Goal: Task Accomplishment & Management: Use online tool/utility

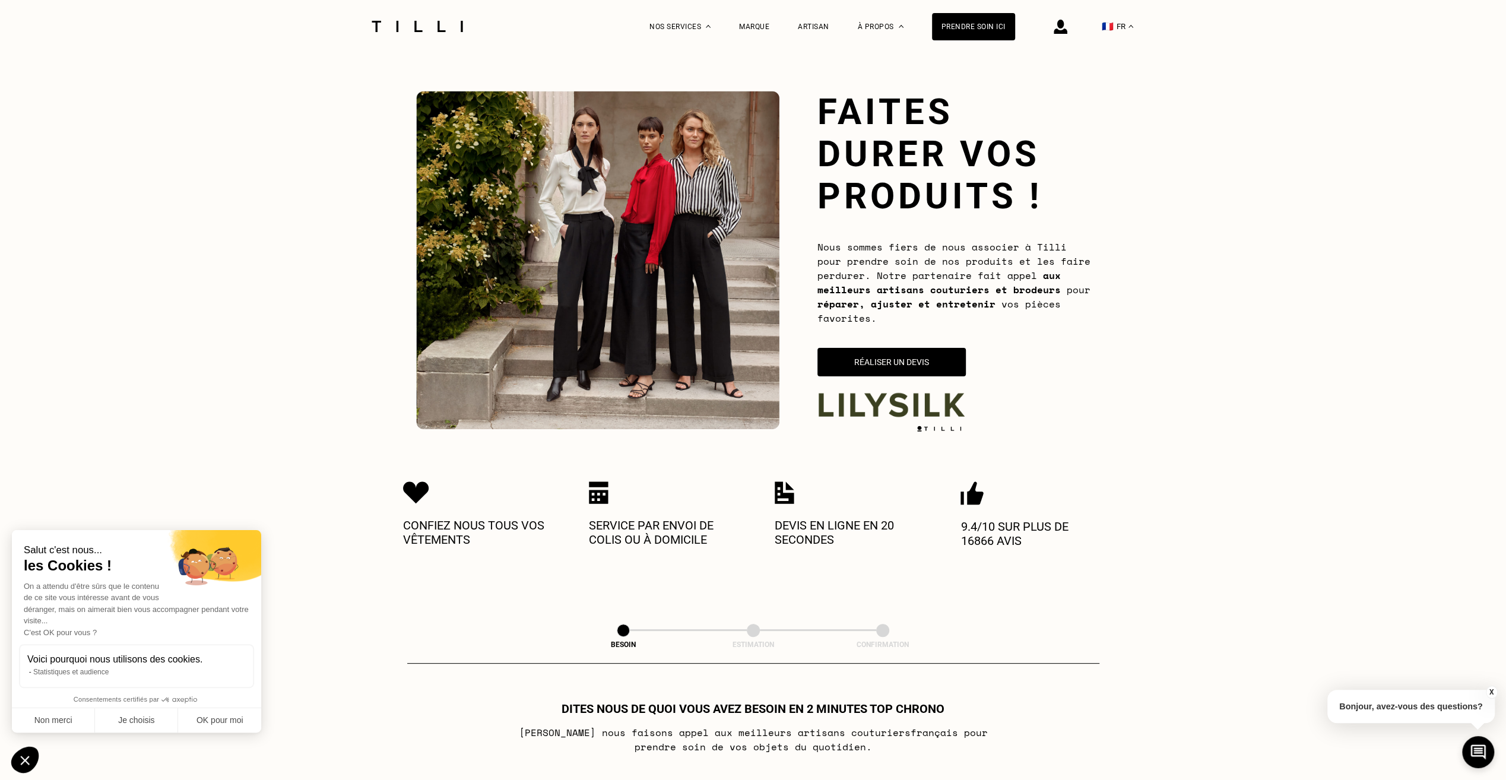
drag, startPoint x: 895, startPoint y: 360, endPoint x: 920, endPoint y: 356, distance: 24.7
click at [920, 356] on button "Réaliser un devis" at bounding box center [892, 362] width 148 height 28
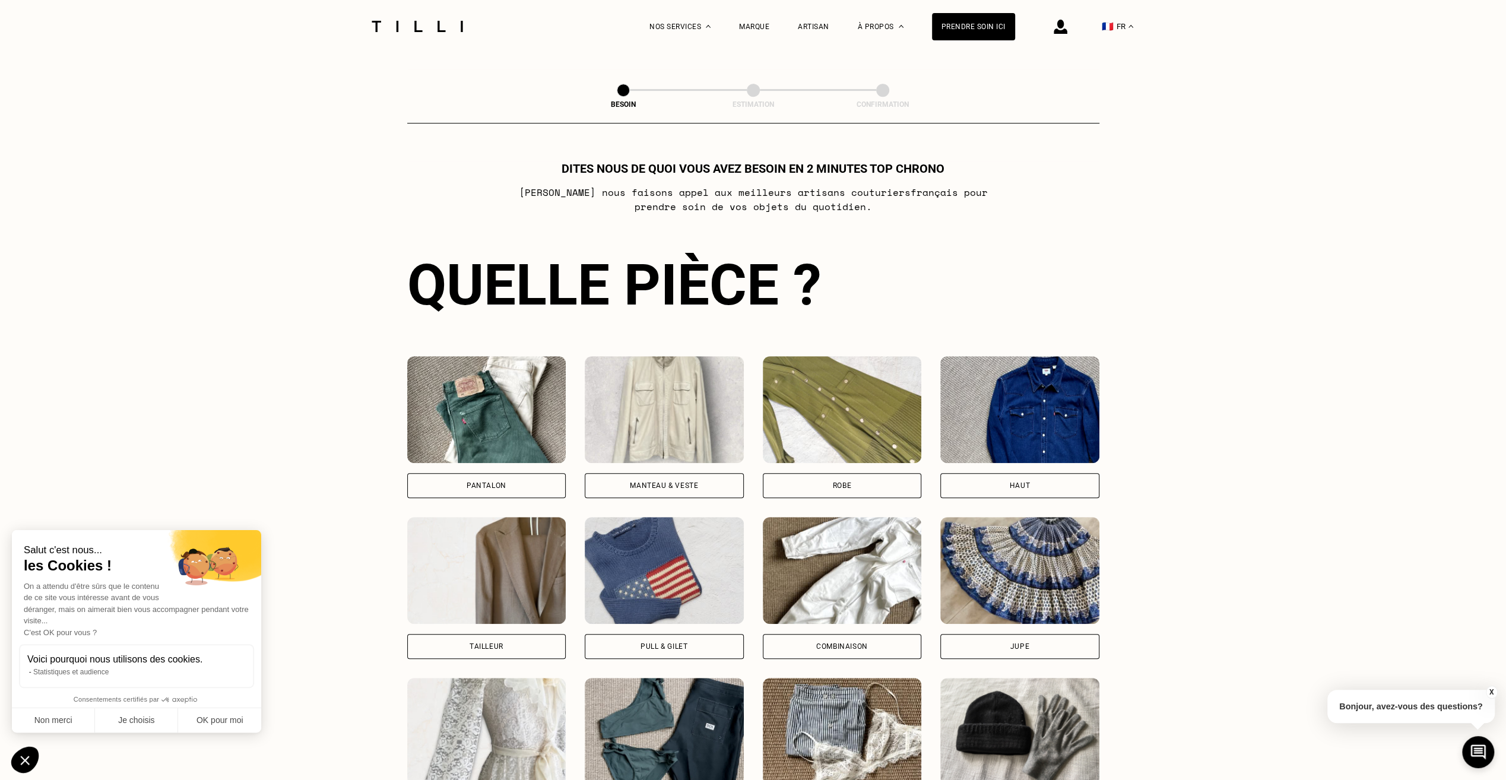
scroll to position [612, 0]
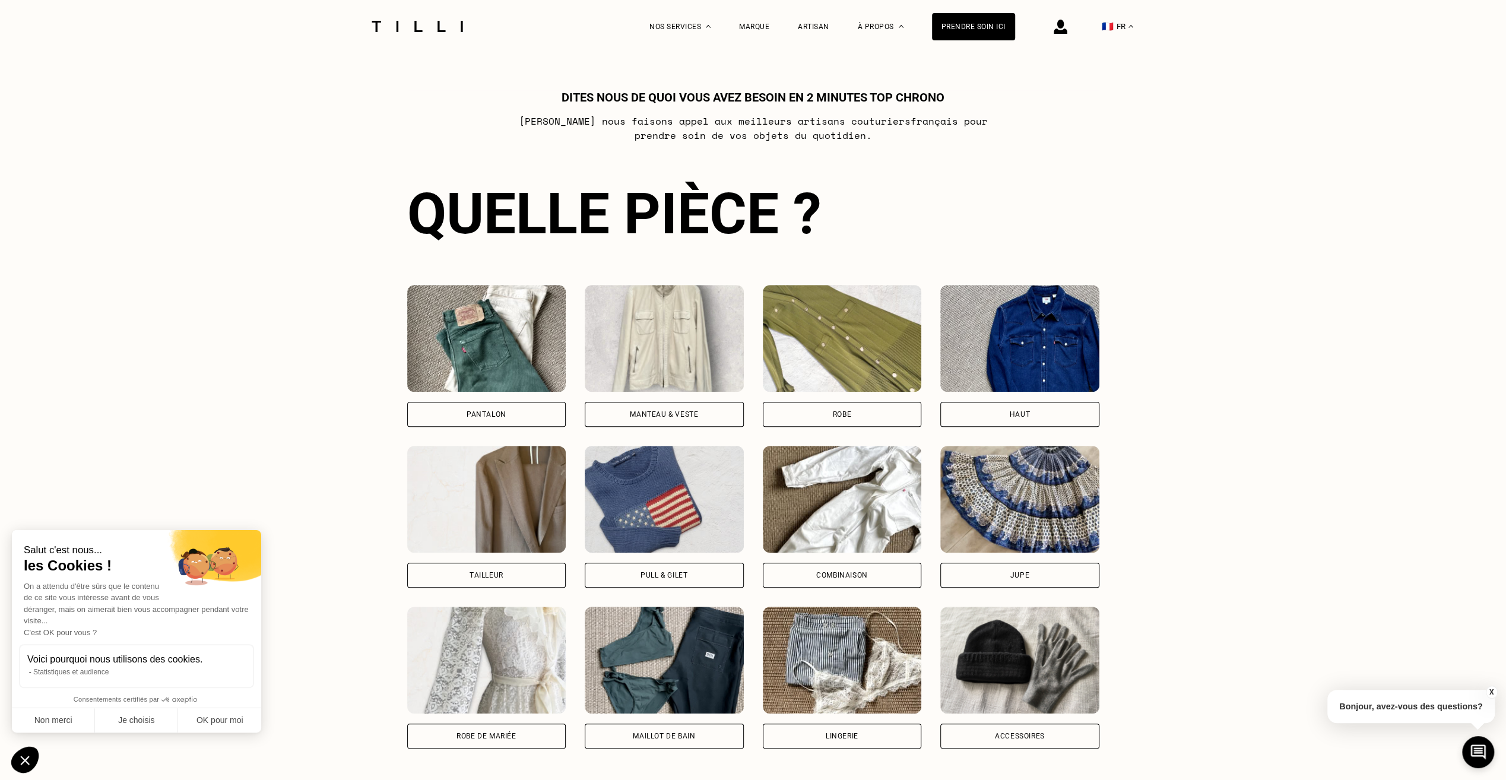
click at [625, 423] on div "Manteau & Veste" at bounding box center [664, 414] width 159 height 25
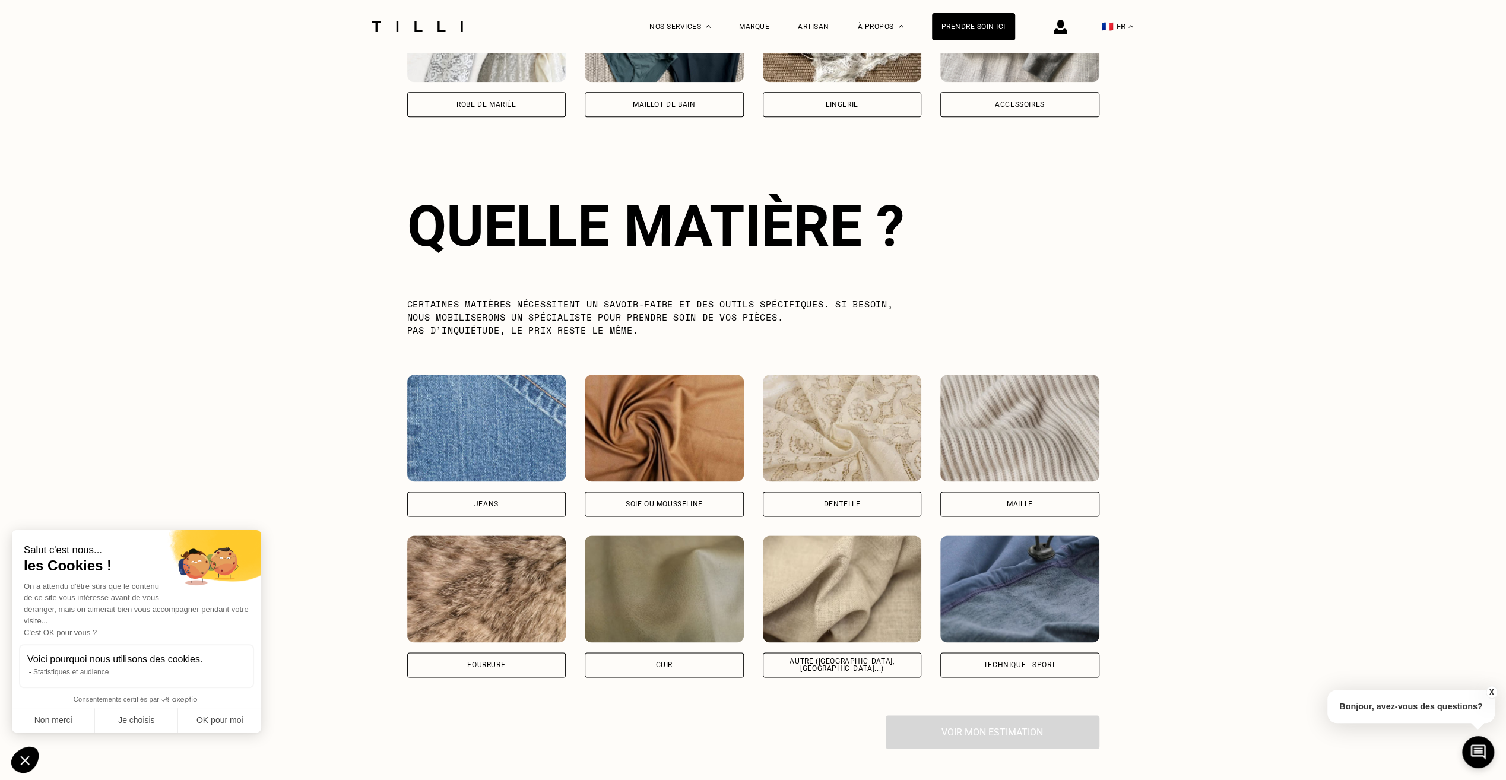
scroll to position [1327, 0]
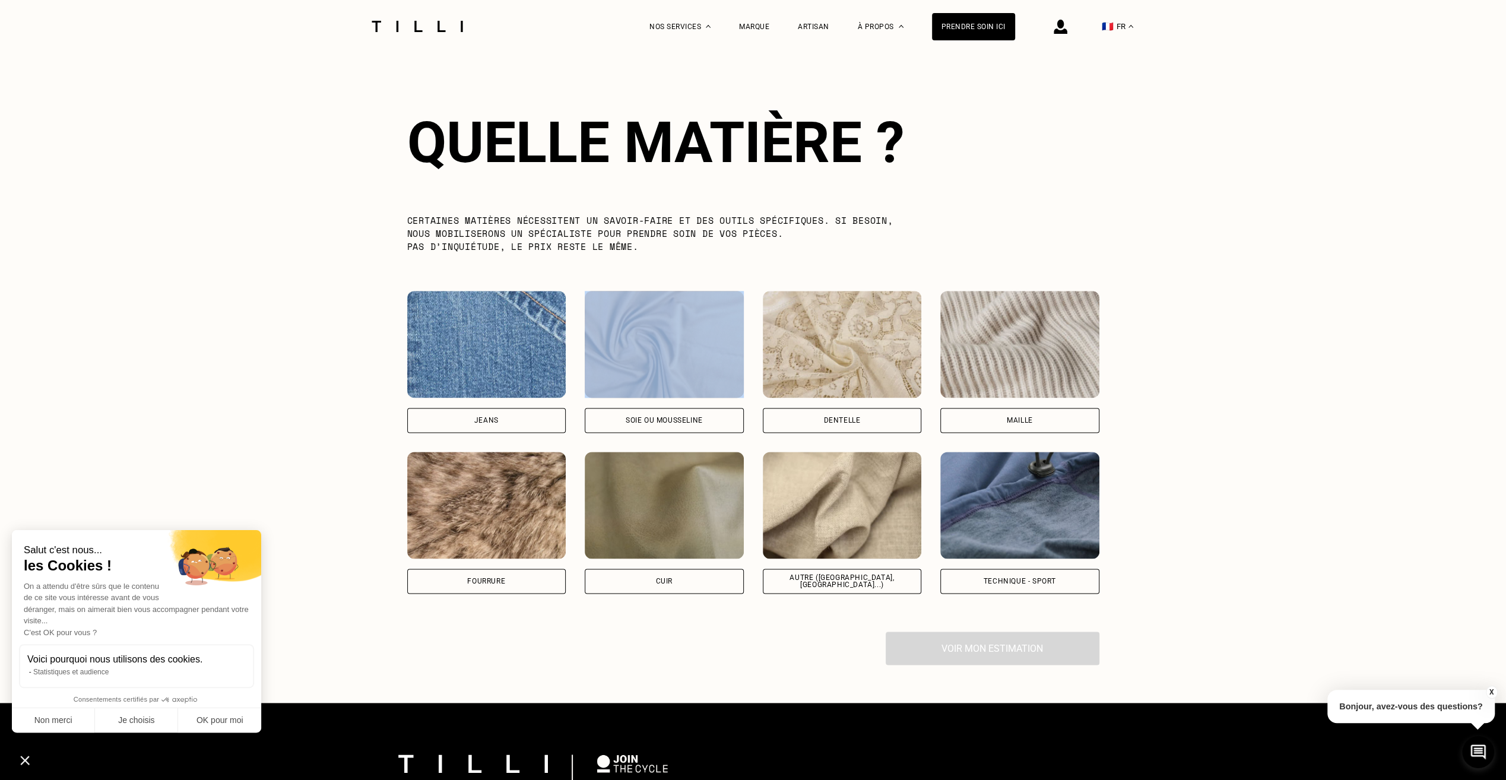
drag, startPoint x: 620, startPoint y: 430, endPoint x: 683, endPoint y: 293, distance: 151.7
click at [683, 293] on div "Quelle matière ? Certaines matières nécessitent un savoir-faire et des outils s…" at bounding box center [753, 351] width 692 height 560
click at [601, 405] on div "Soie ou mousseline" at bounding box center [664, 362] width 159 height 142
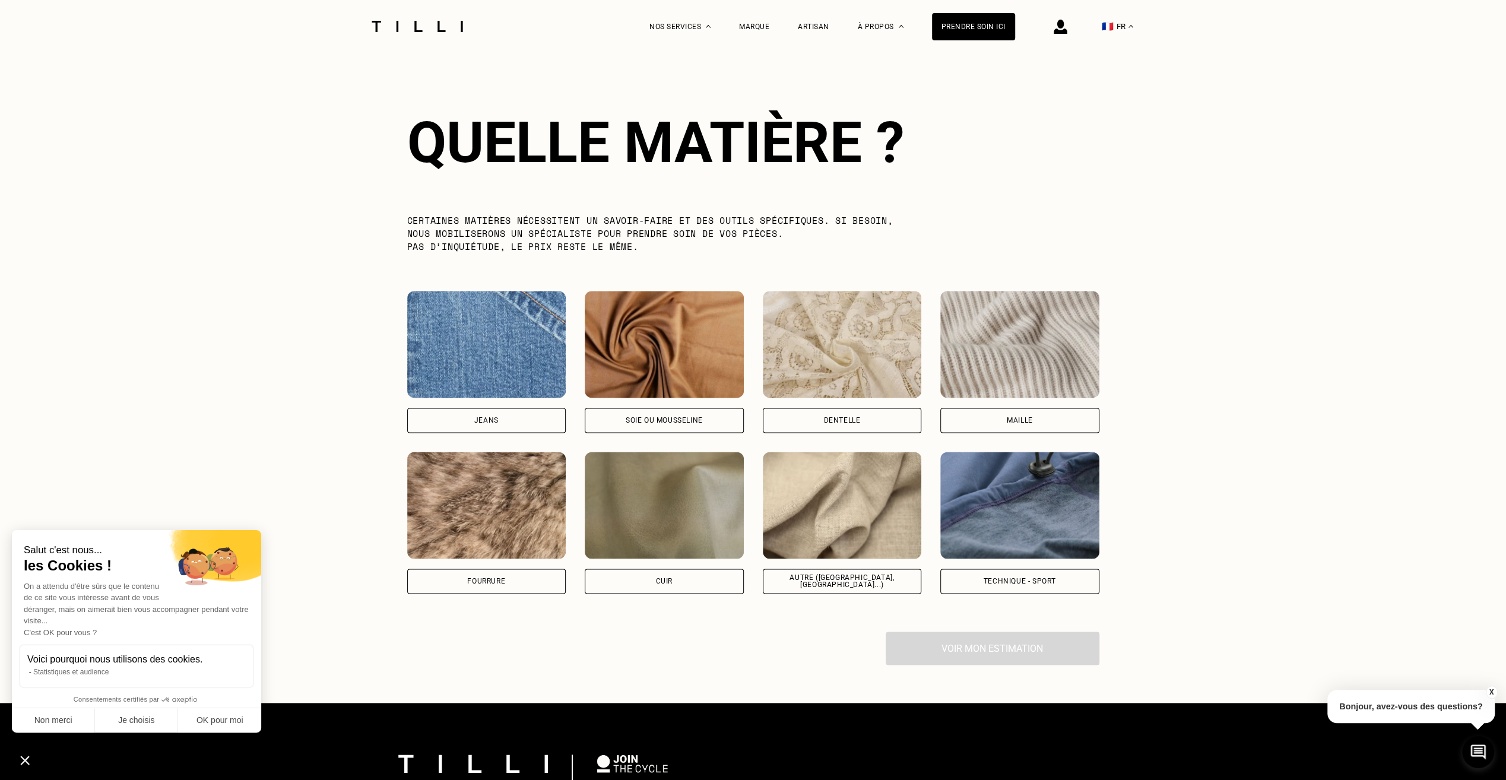
select select "FR"
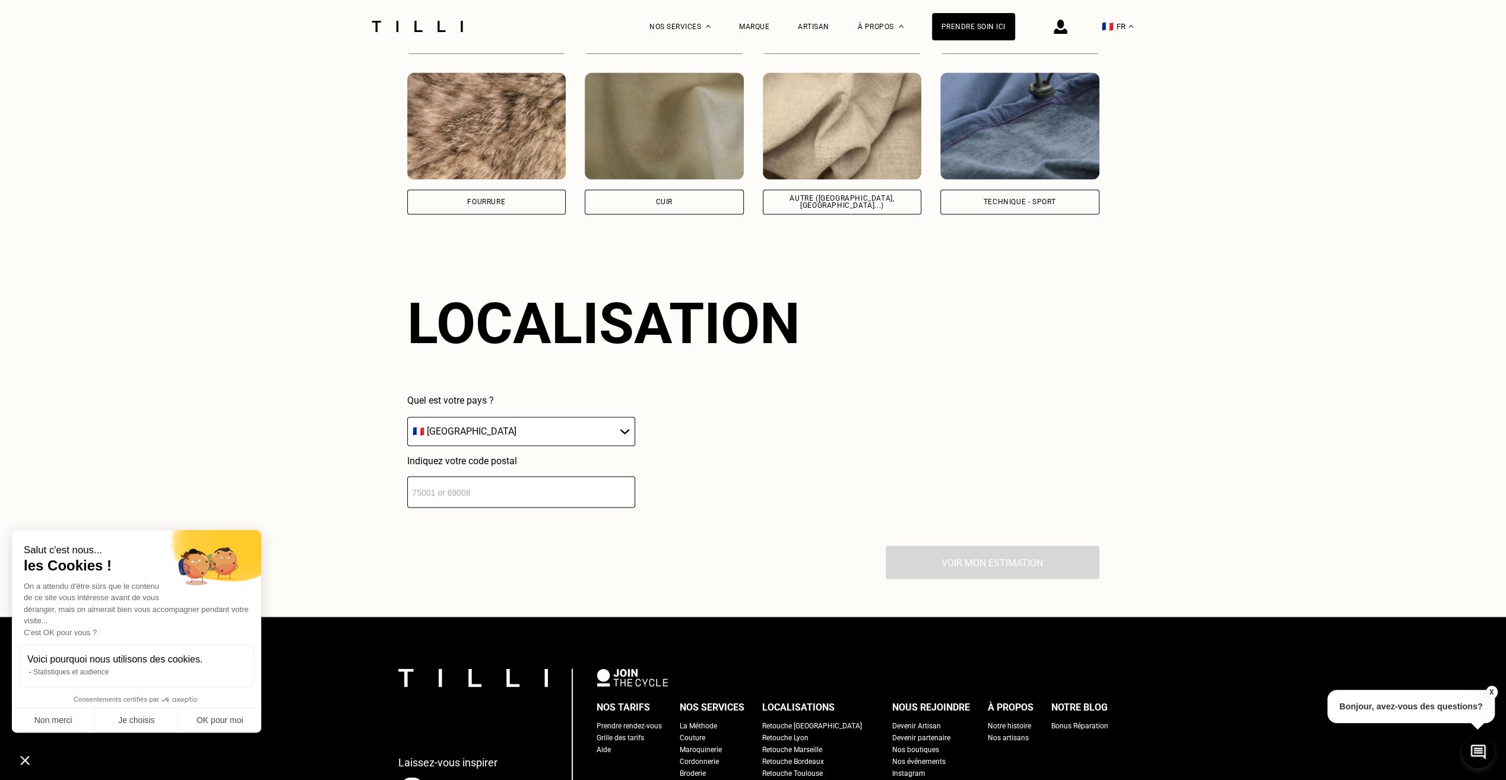
scroll to position [1711, 0]
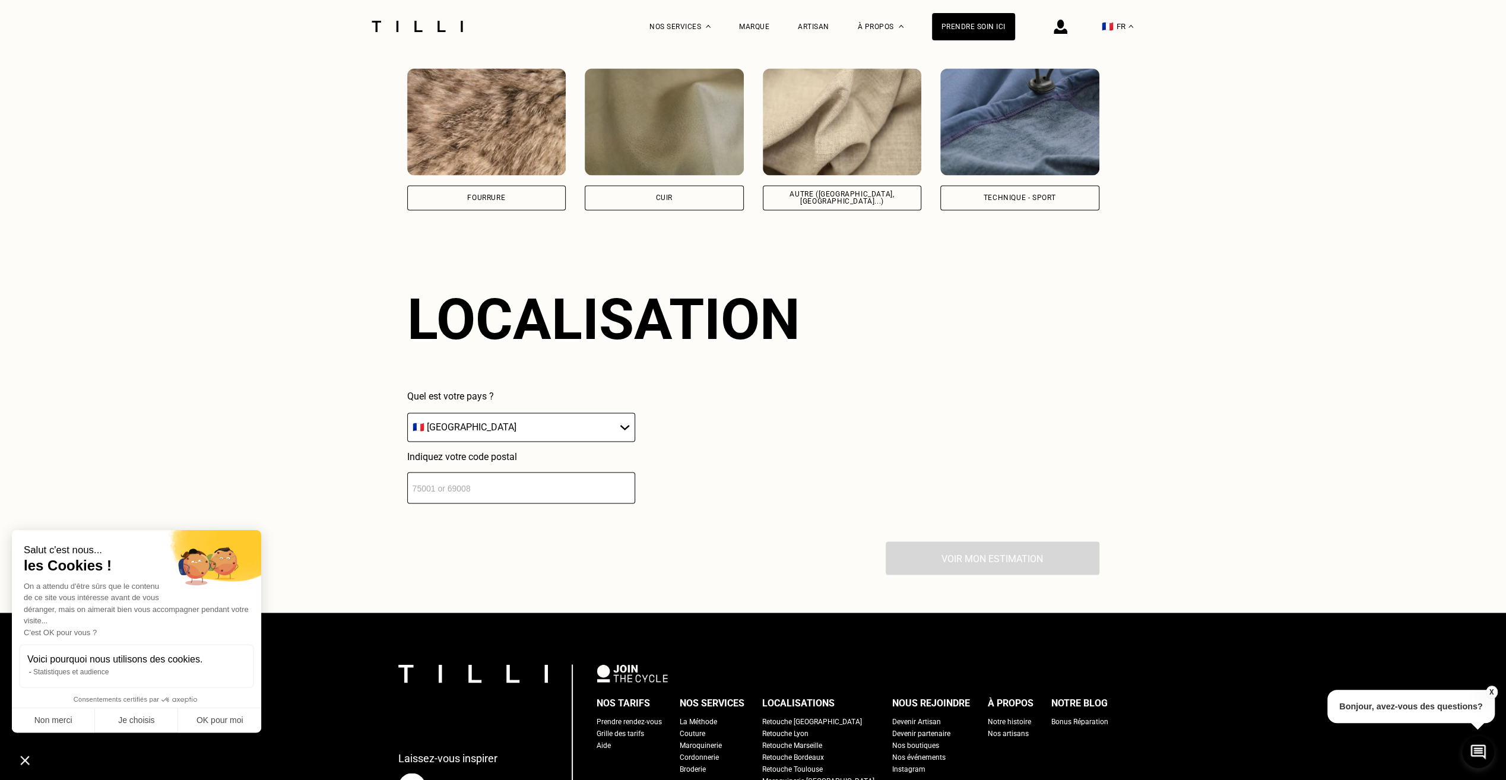
click at [515, 503] on input "number" at bounding box center [521, 487] width 228 height 31
type input "93200"
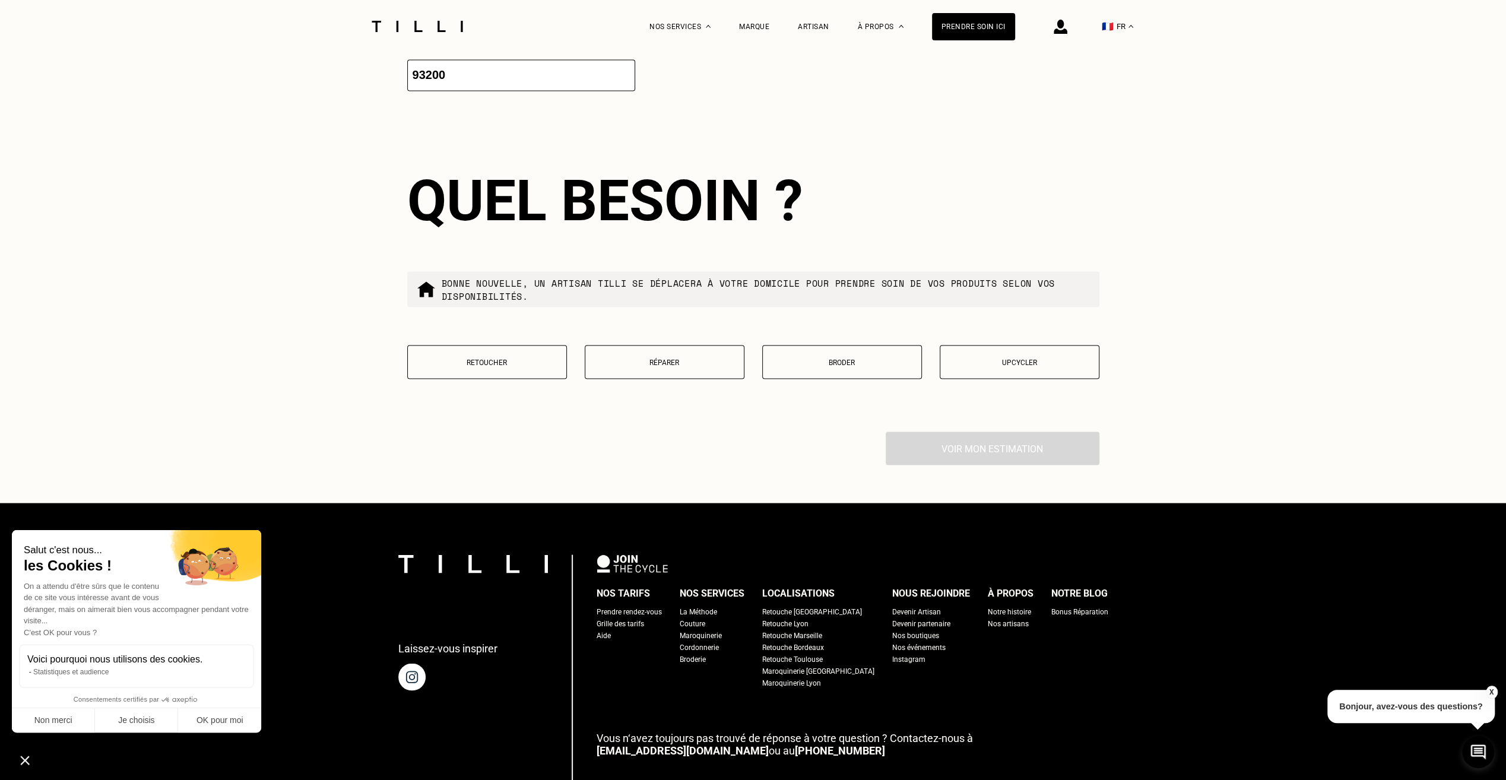
scroll to position [2184, 0]
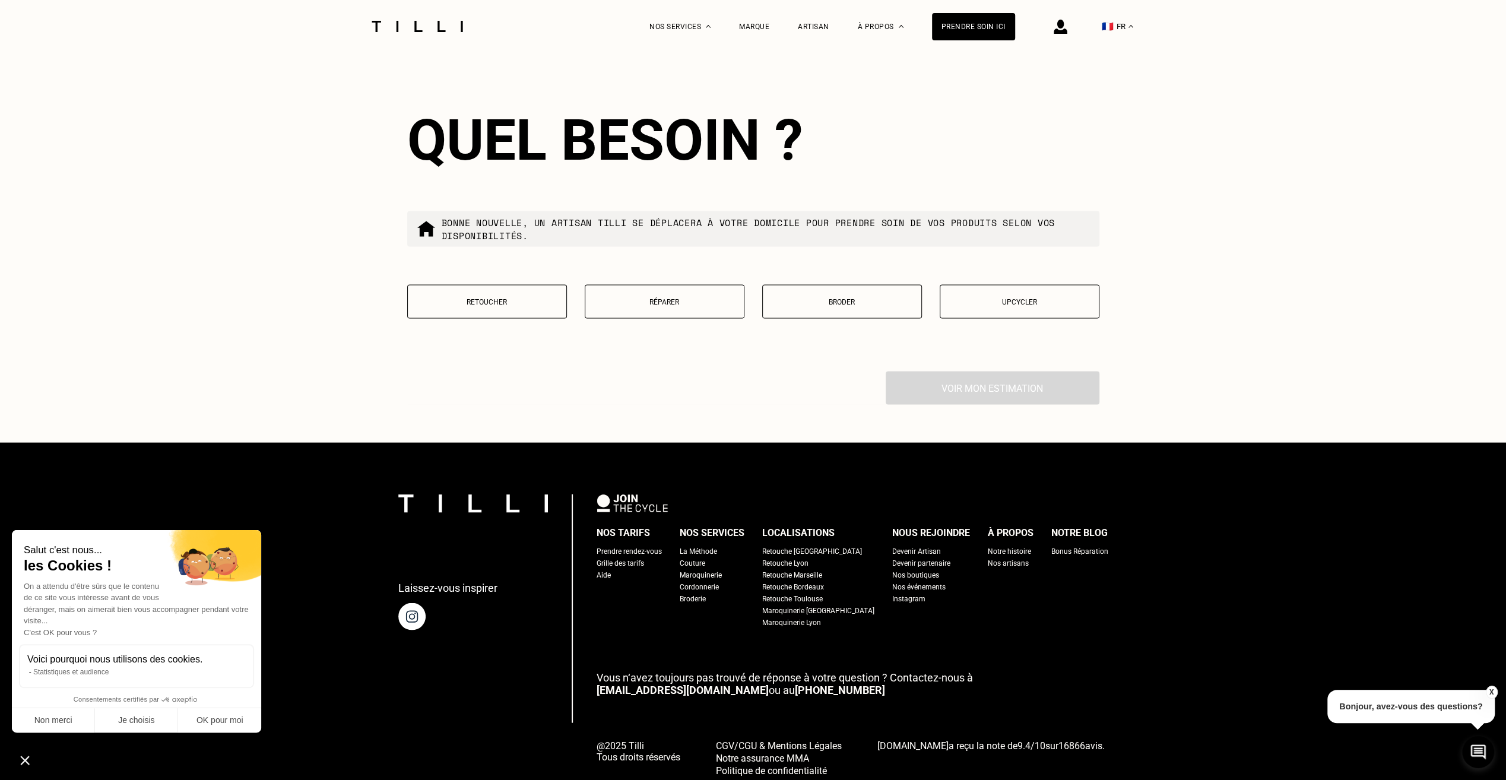
click at [456, 306] on p "Retoucher" at bounding box center [487, 301] width 147 height 8
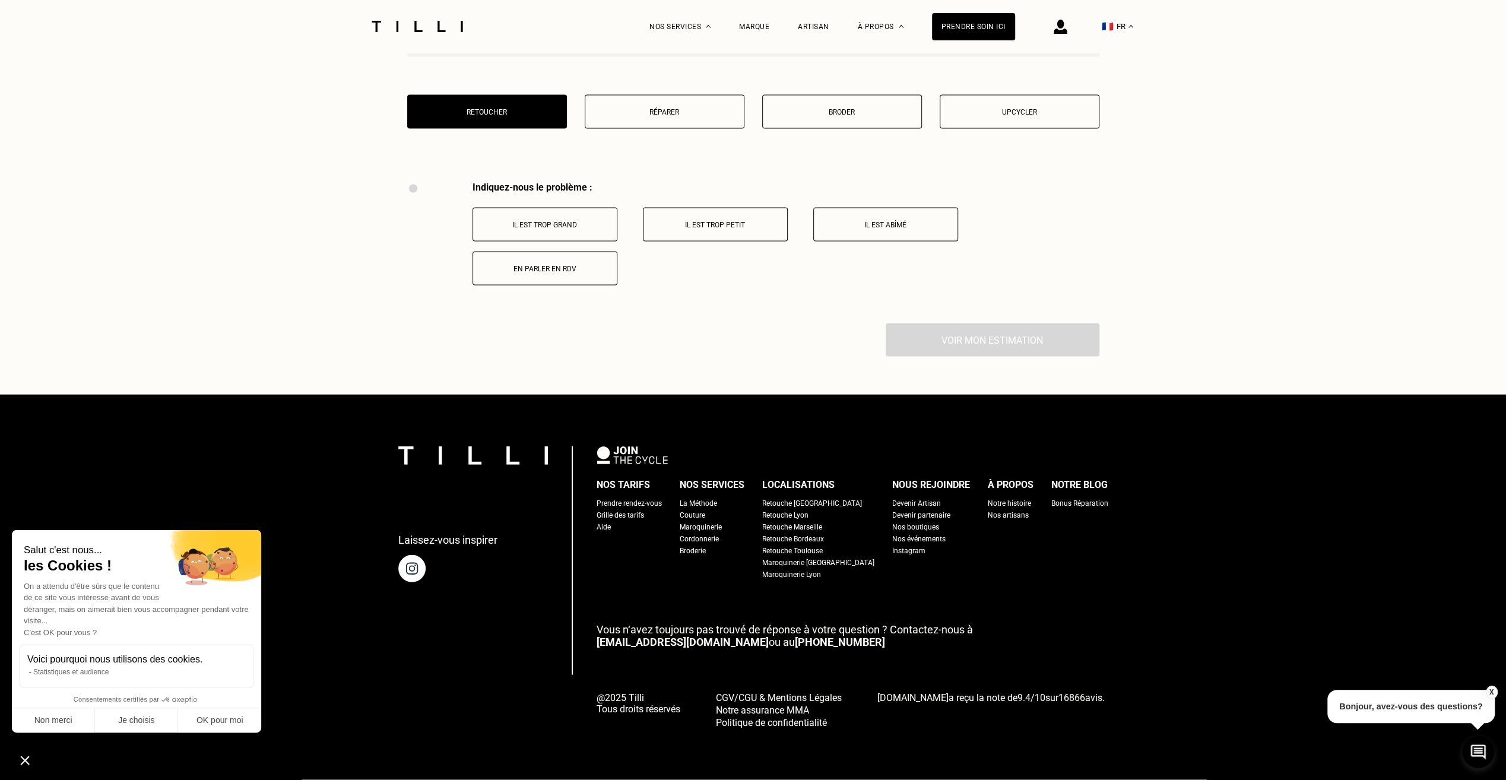
scroll to position [2380, 0]
click at [521, 223] on p "Il est trop grand" at bounding box center [545, 225] width 132 height 8
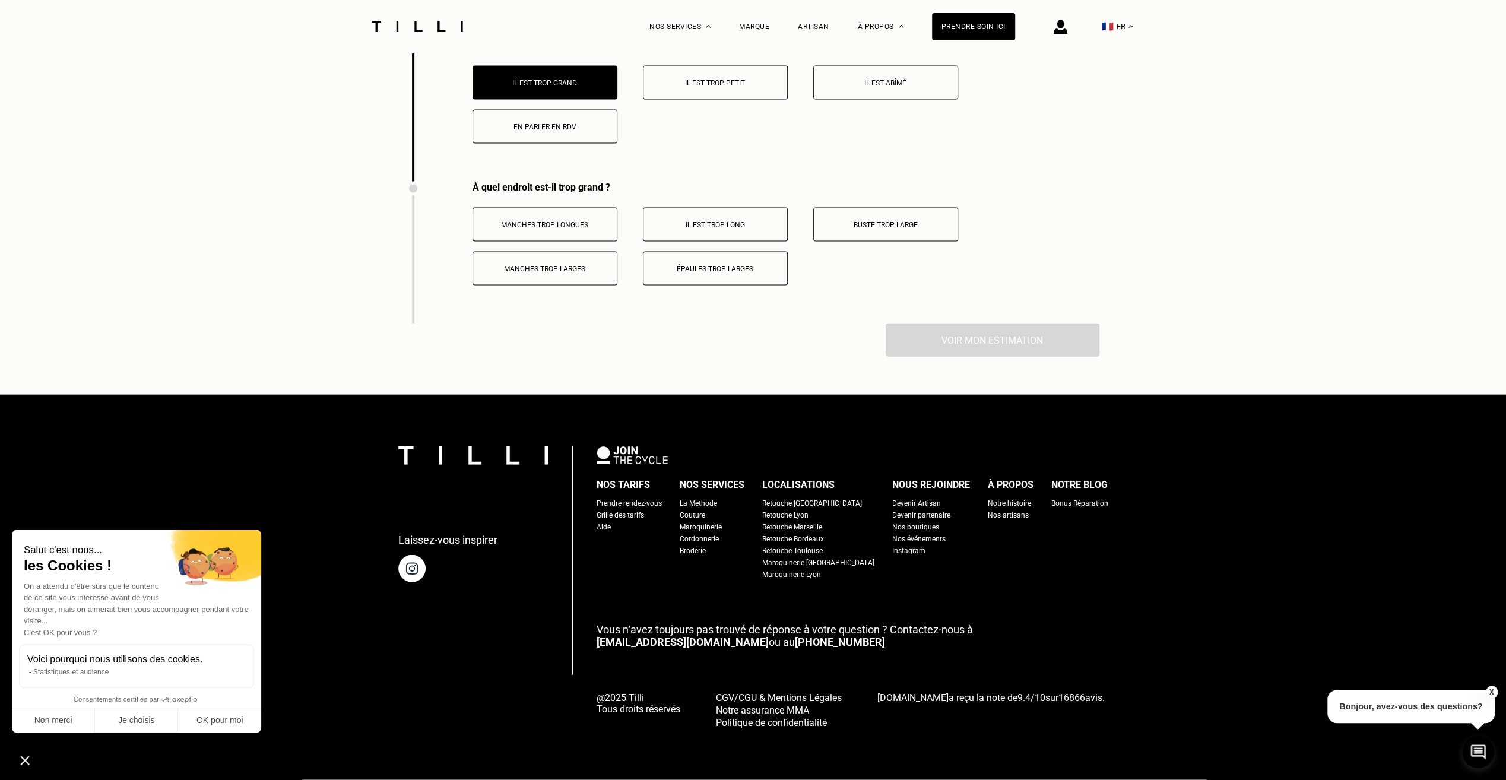
scroll to position [2522, 0]
click at [752, 210] on button "Il est trop long" at bounding box center [715, 225] width 145 height 34
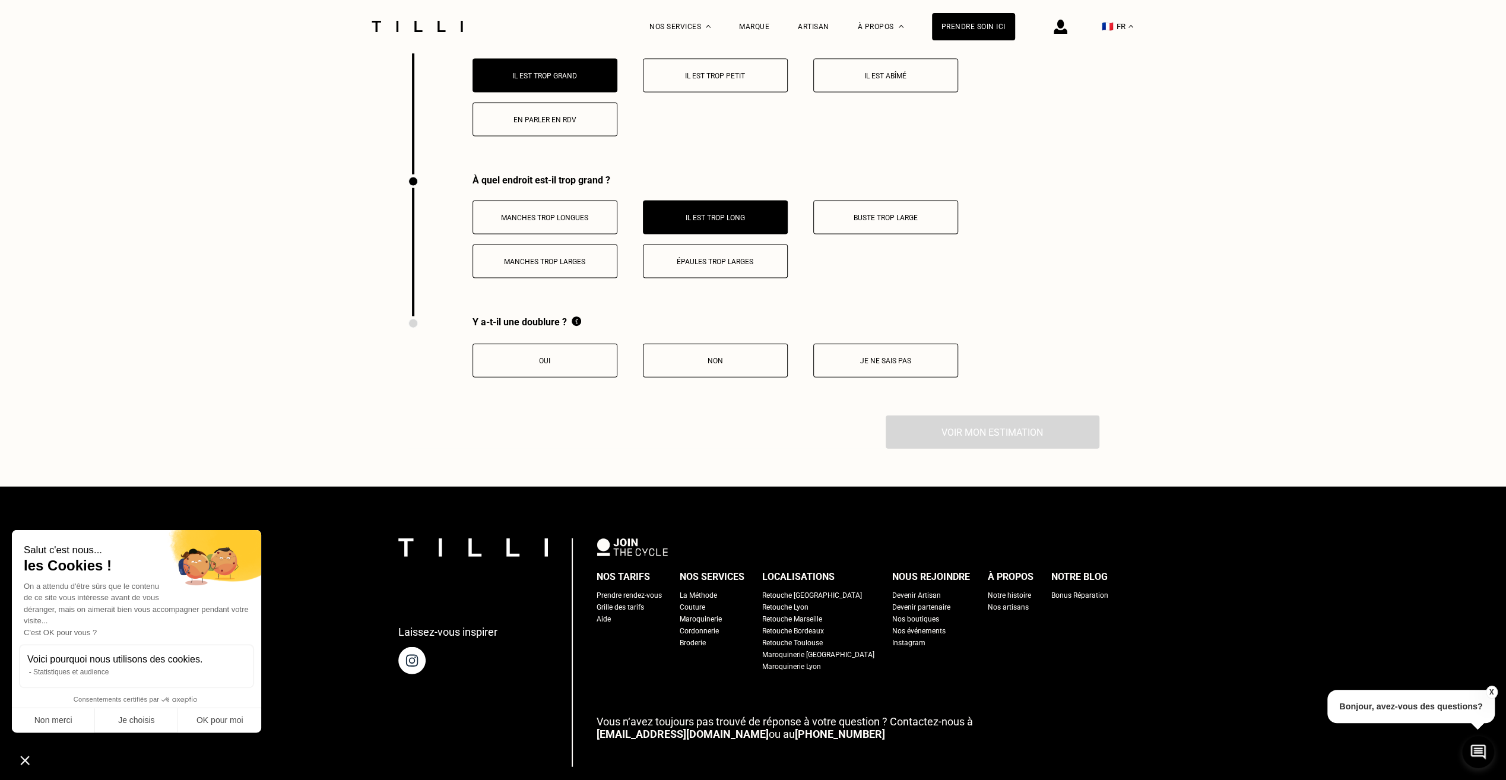
click at [566, 363] on p "Oui" at bounding box center [545, 361] width 132 height 8
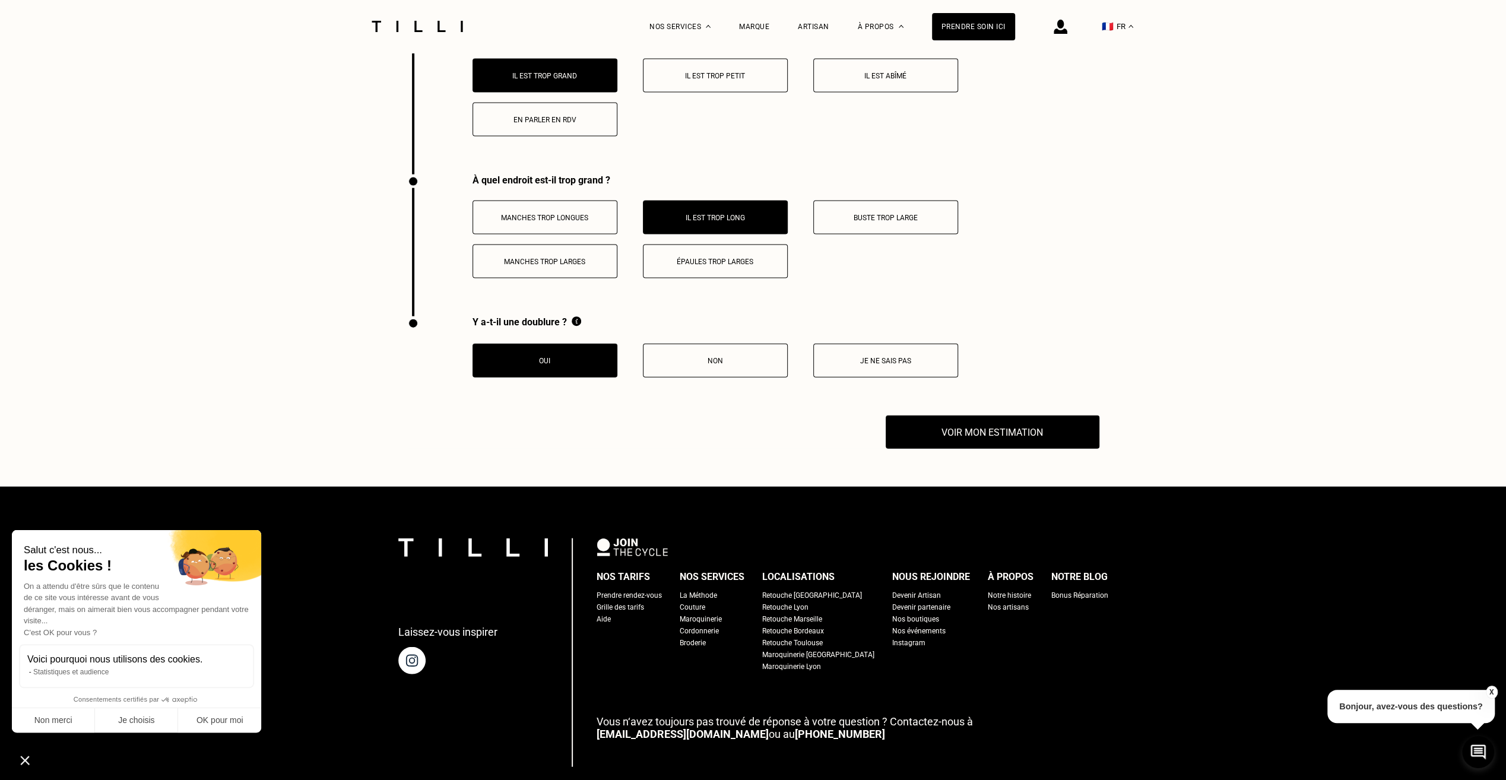
click at [960, 435] on button "Voir mon estimation" at bounding box center [993, 432] width 214 height 33
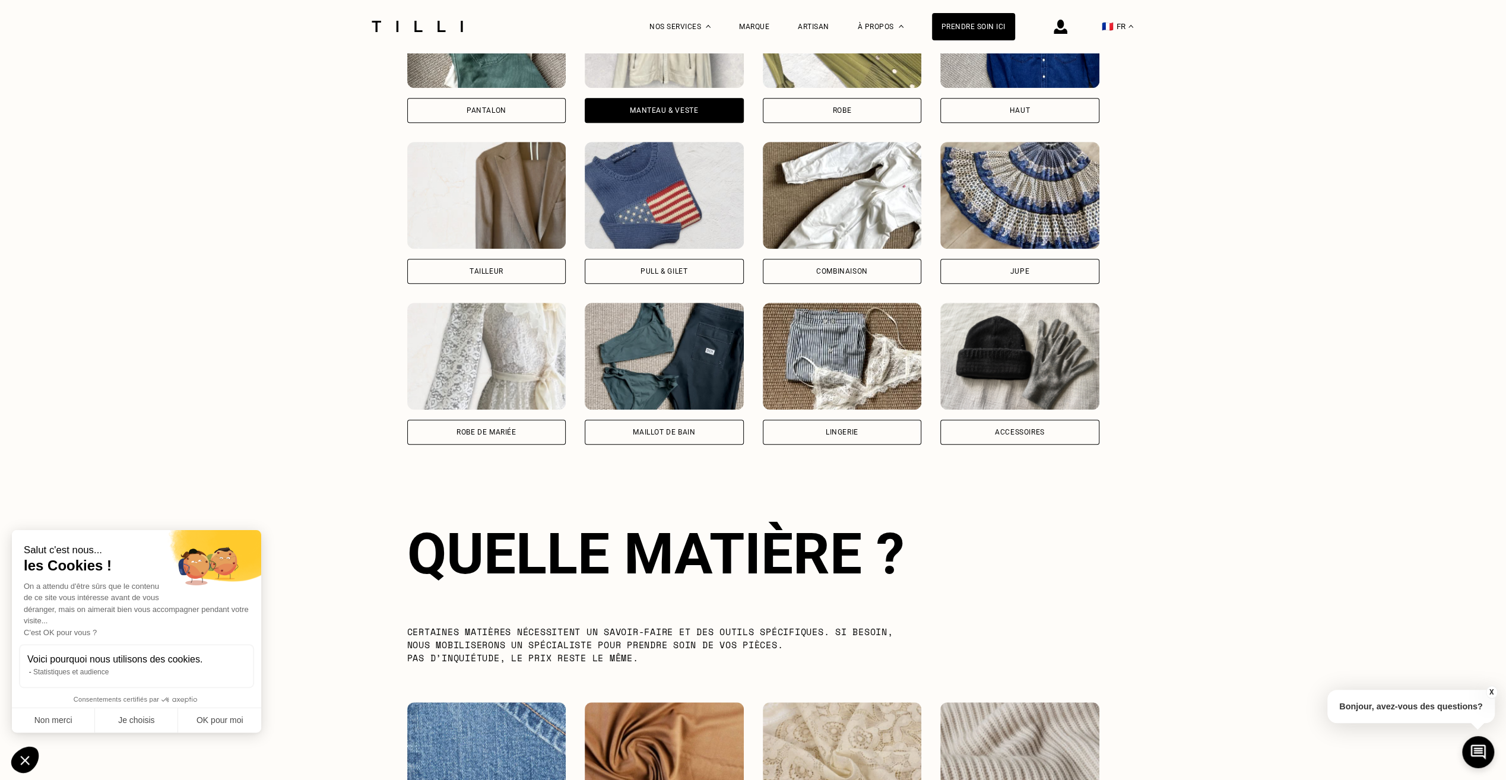
scroll to position [919, 0]
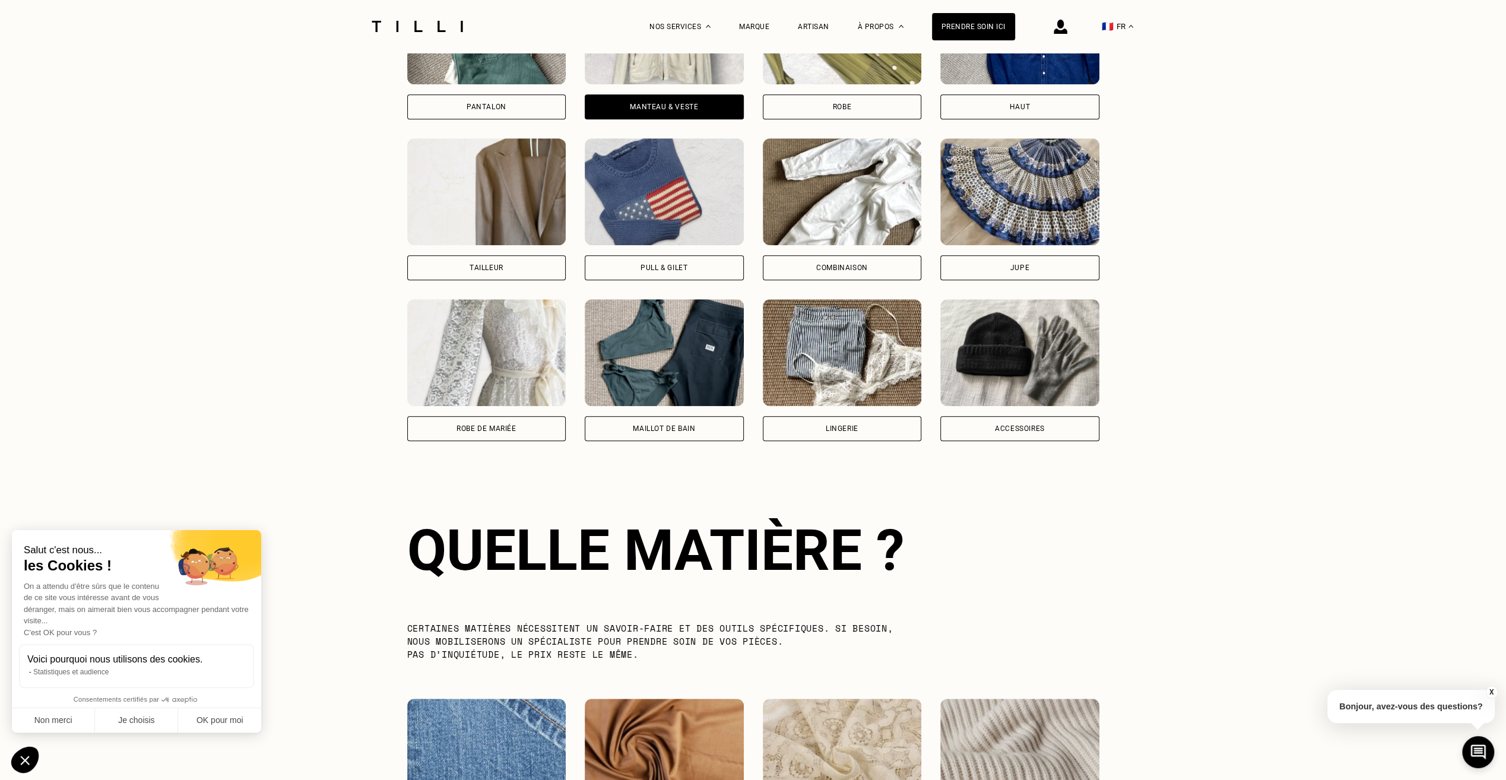
click at [796, 448] on div "Pantalon Manteau & Veste Robe Haut Tailleur Pull & gilet Combinaison Jupe Robe …" at bounding box center [753, 209] width 692 height 540
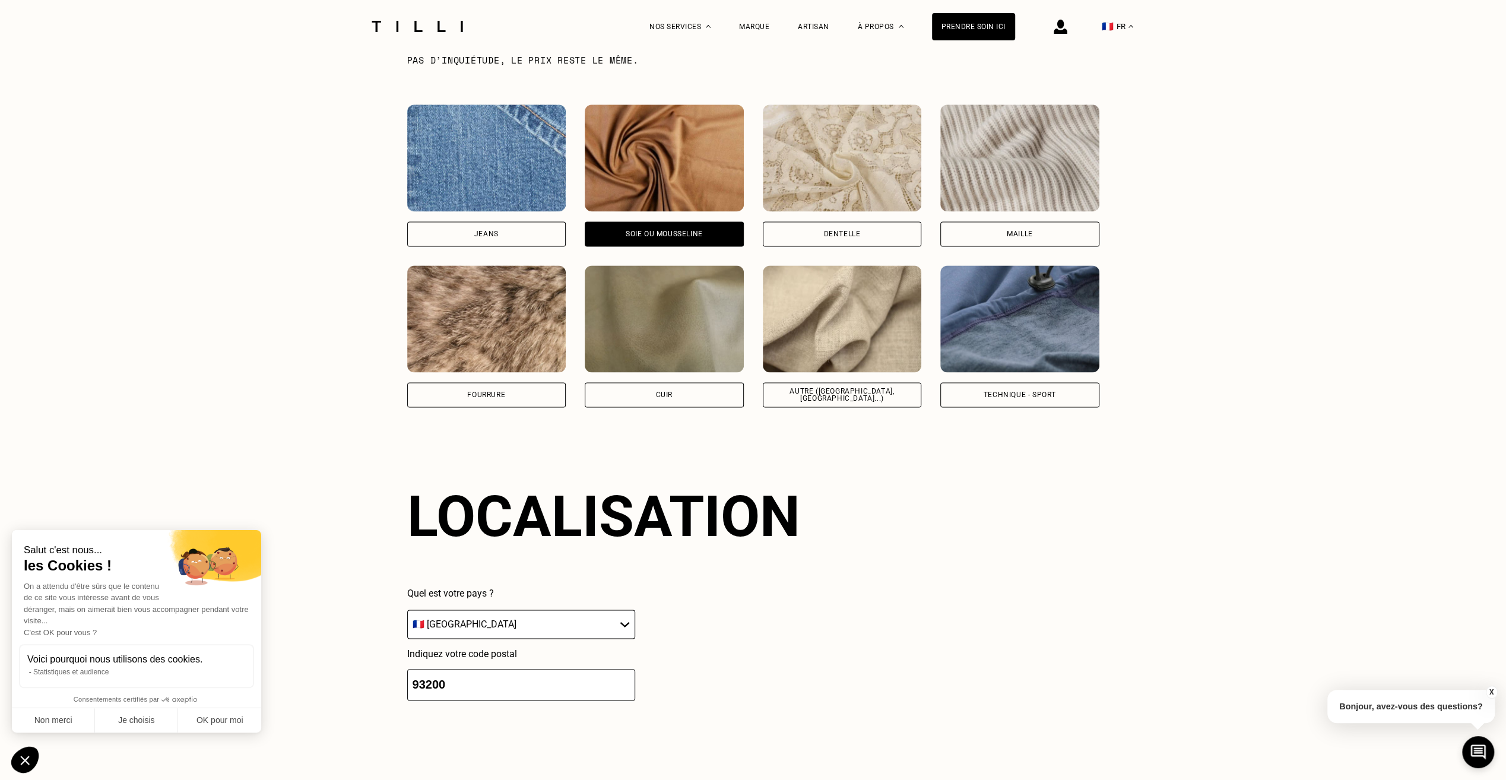
scroll to position [1513, 0]
click at [909, 300] on img at bounding box center [842, 319] width 159 height 107
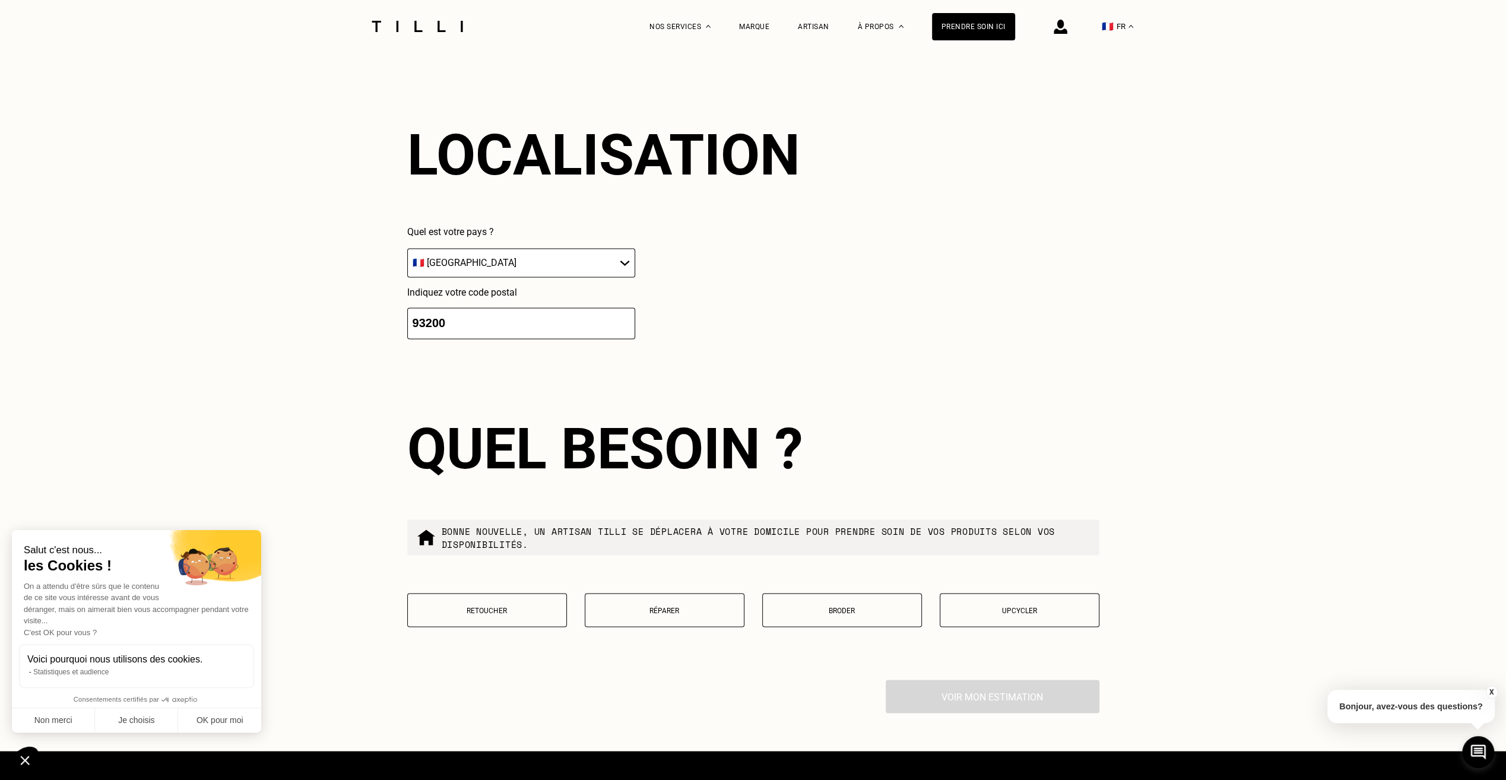
scroll to position [1651, 0]
